Goal: Transaction & Acquisition: Subscribe to service/newsletter

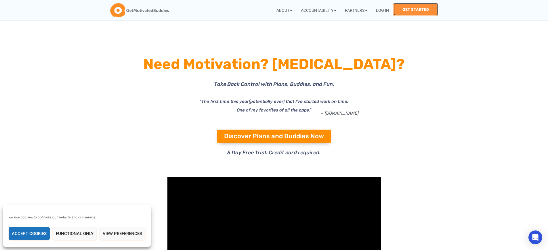
click at [416, 9] on link "Get Started" at bounding box center [415, 9] width 45 height 13
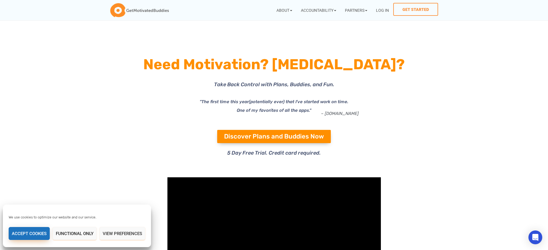
click at [29, 234] on button "Accept cookies" at bounding box center [29, 233] width 41 height 13
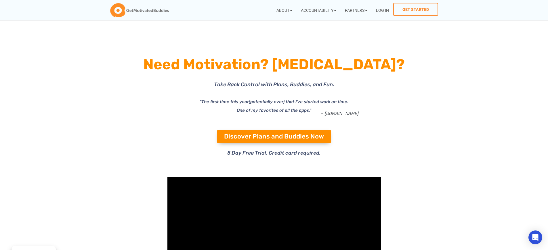
click at [299, 102] on icon "(potentially ever) that I've started work on time. One of my favorites of all t…" at bounding box center [293, 106] width 112 height 14
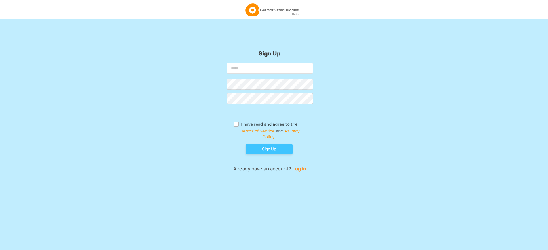
click at [265, 125] on label "I have read and agree to the" at bounding box center [266, 125] width 64 height 6
